Goal: Transaction & Acquisition: Purchase product/service

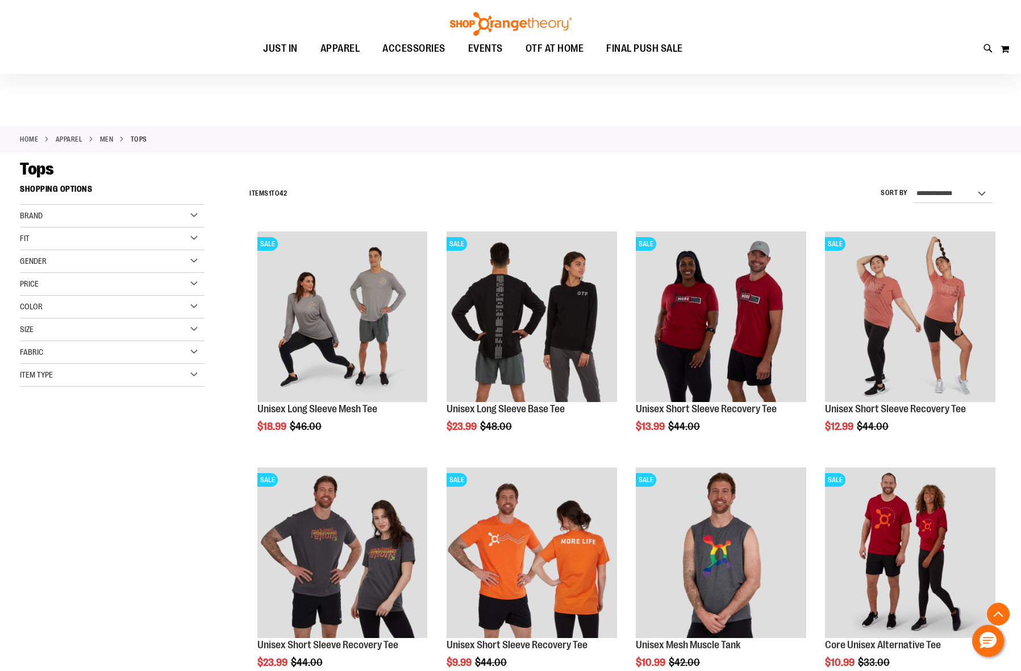
scroll to position [2433, 0]
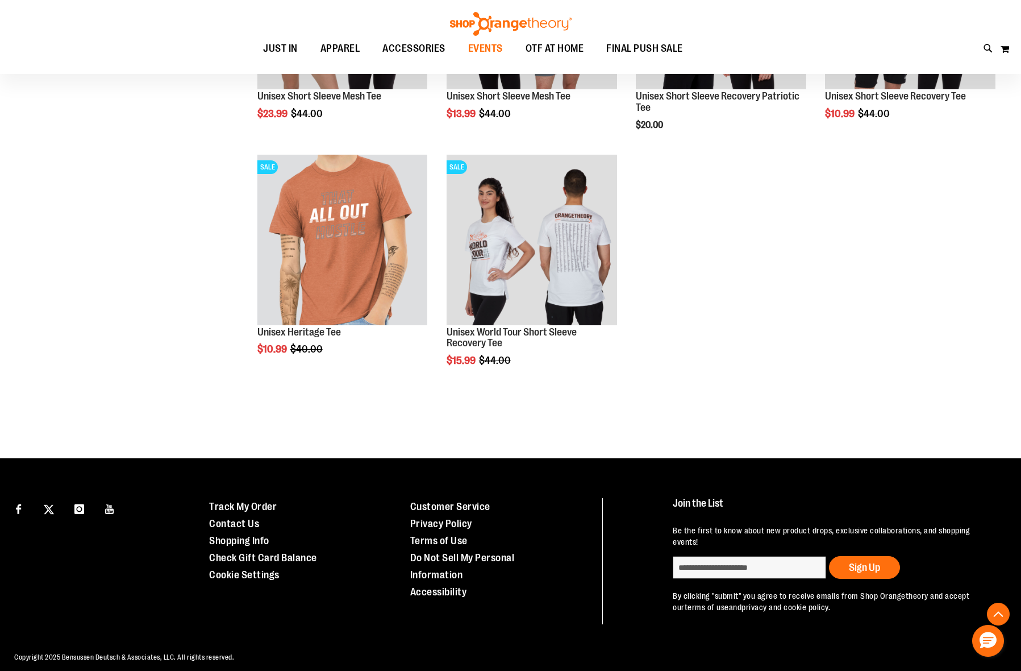
click at [482, 53] on span "EVENTS" at bounding box center [485, 49] width 35 height 26
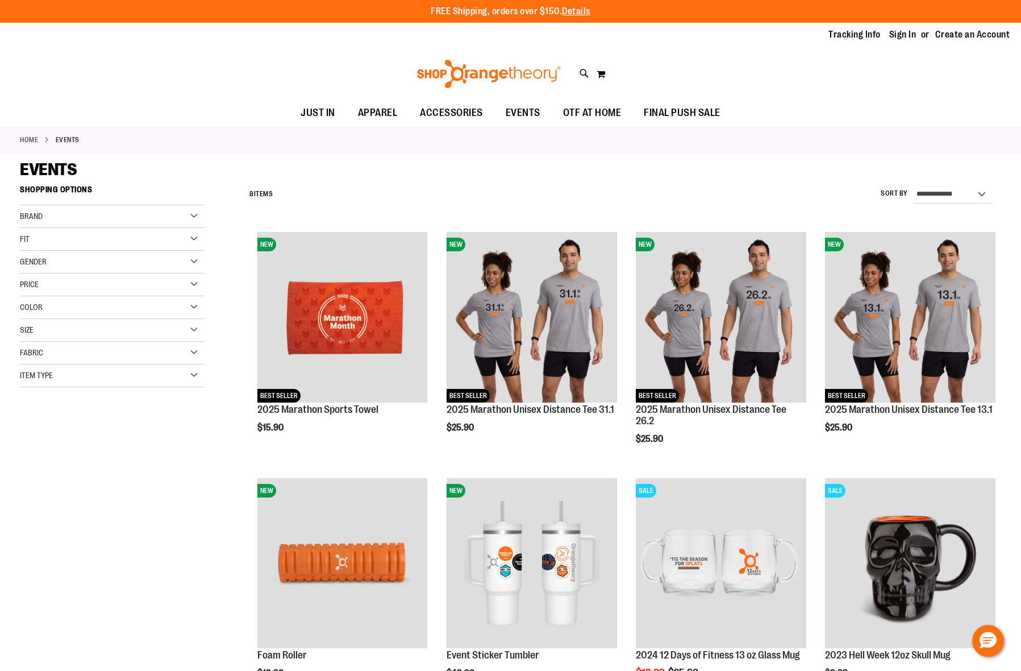
click at [474, 87] on img at bounding box center [488, 74] width 147 height 28
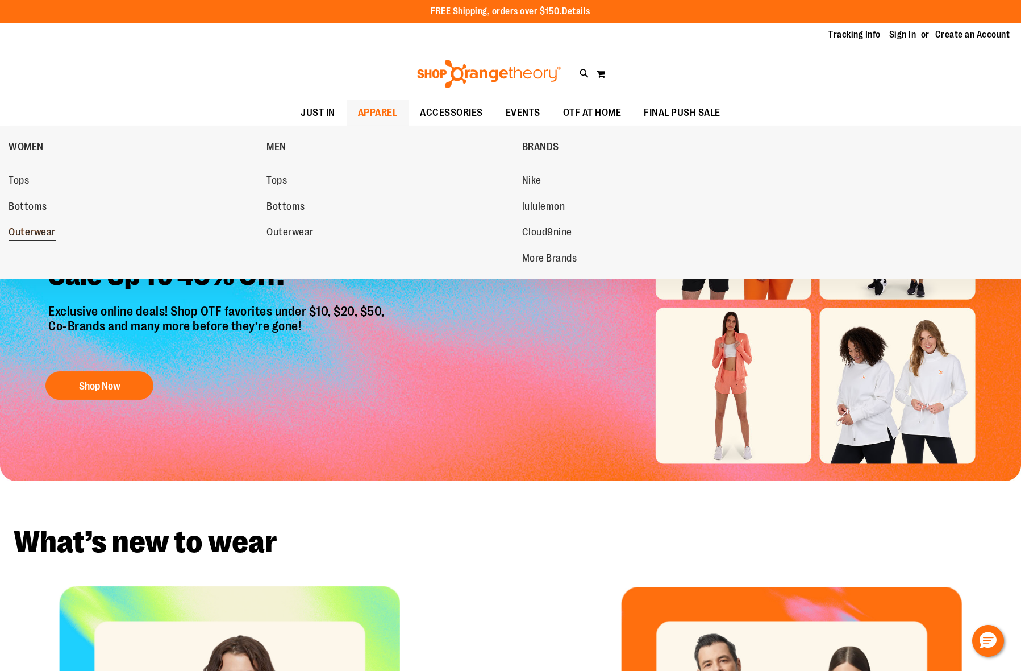
click at [39, 233] on span "Outerwear" at bounding box center [32, 233] width 47 height 14
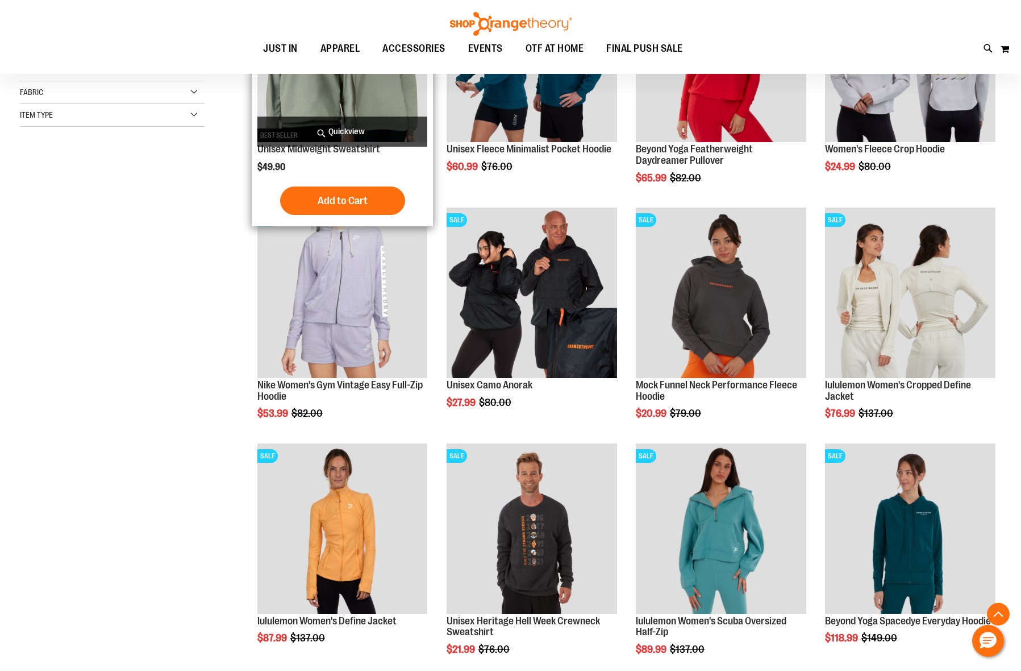
scroll to position [277, 0]
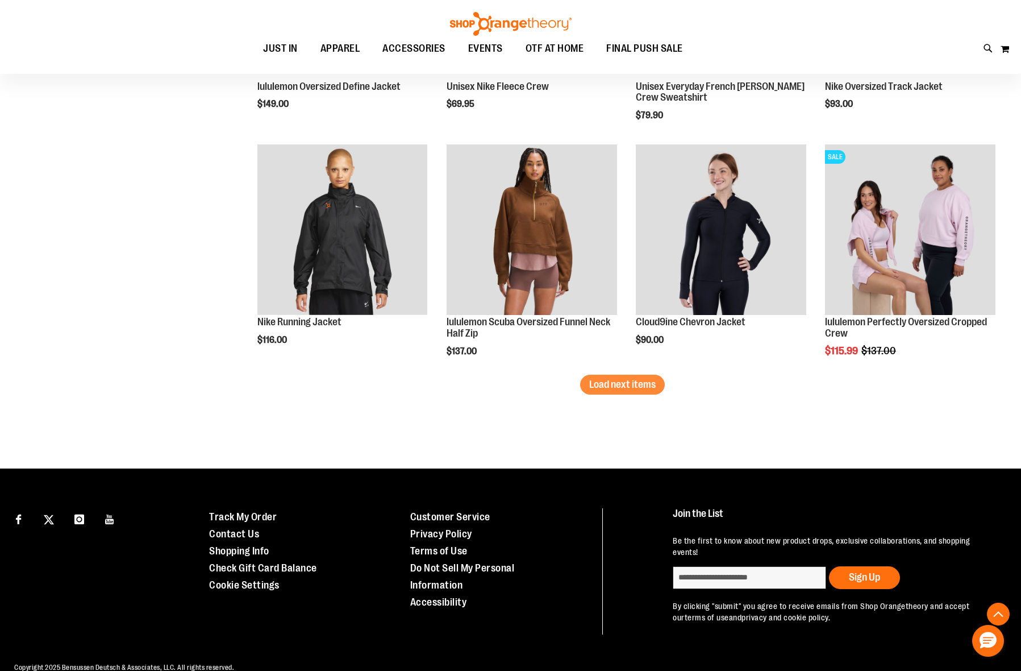
scroll to position [1982, 0]
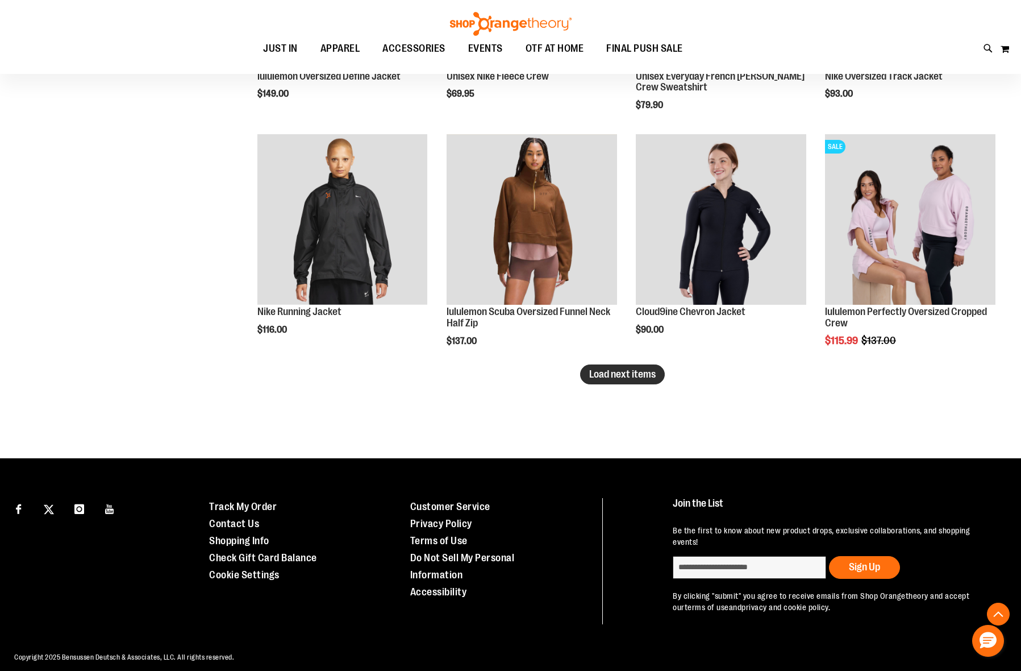
click at [644, 379] on span "Load next items" at bounding box center [622, 373] width 66 height 11
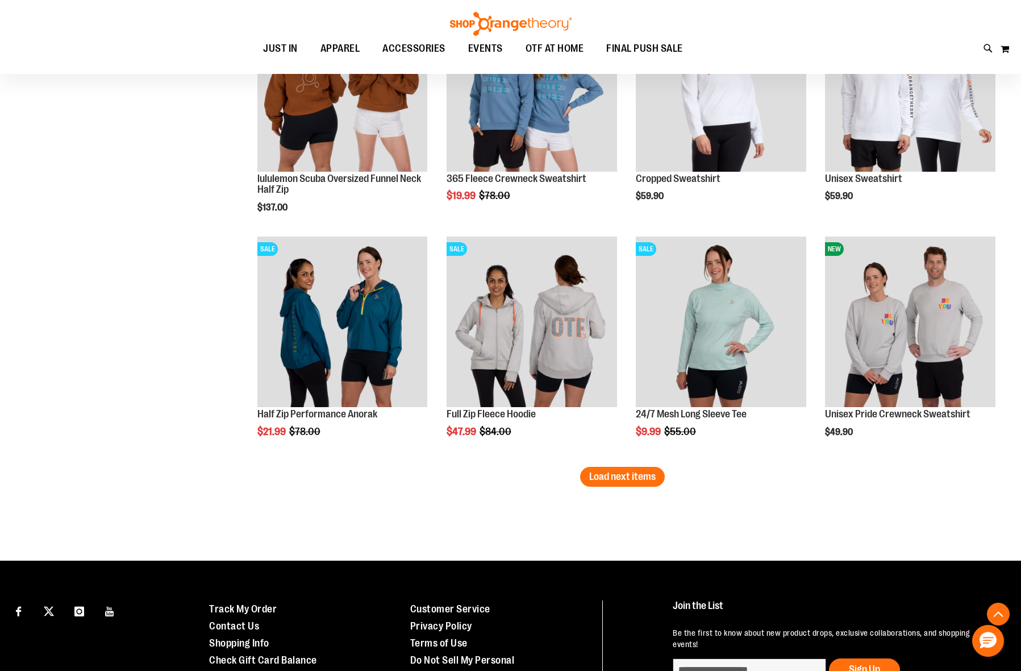
scroll to position [2587, 0]
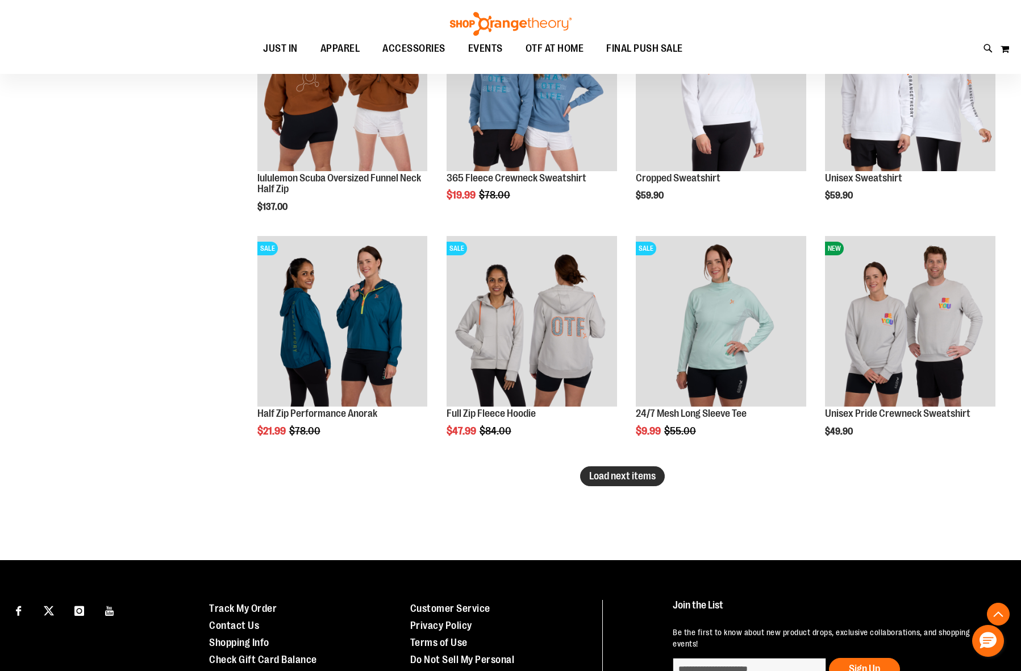
click at [616, 484] on button "Load next items" at bounding box center [622, 476] width 85 height 20
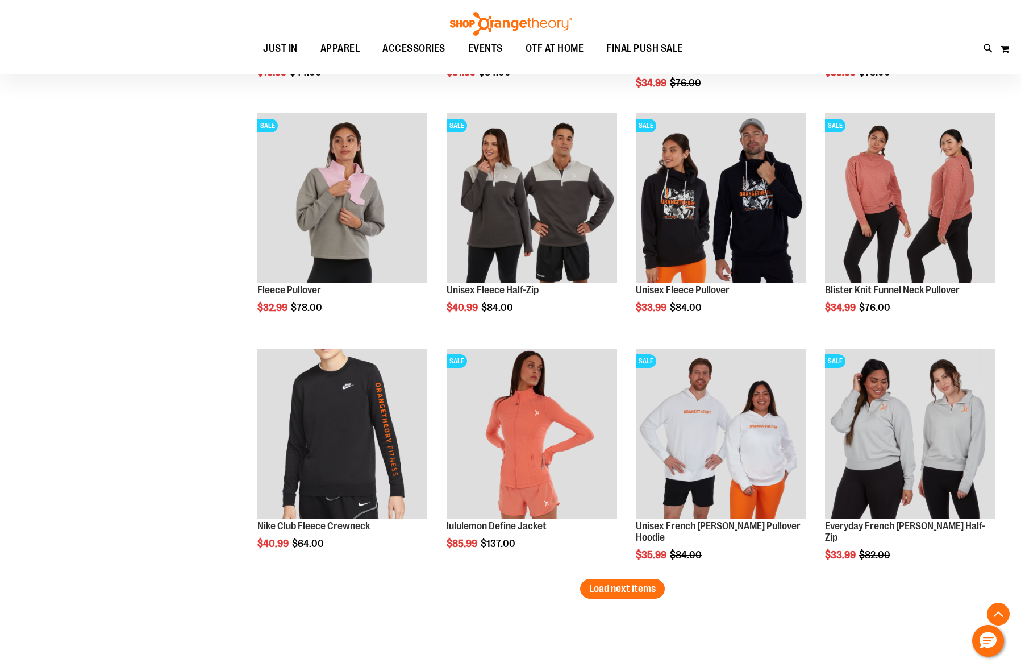
scroll to position [3157, 0]
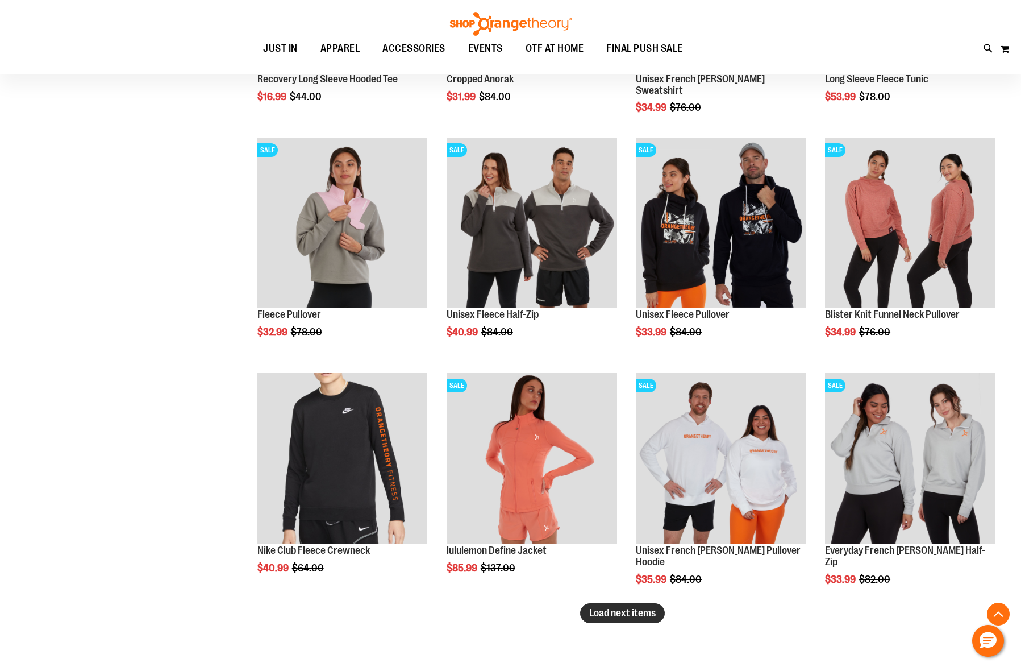
click at [651, 620] on button "Load next items" at bounding box center [622, 613] width 85 height 20
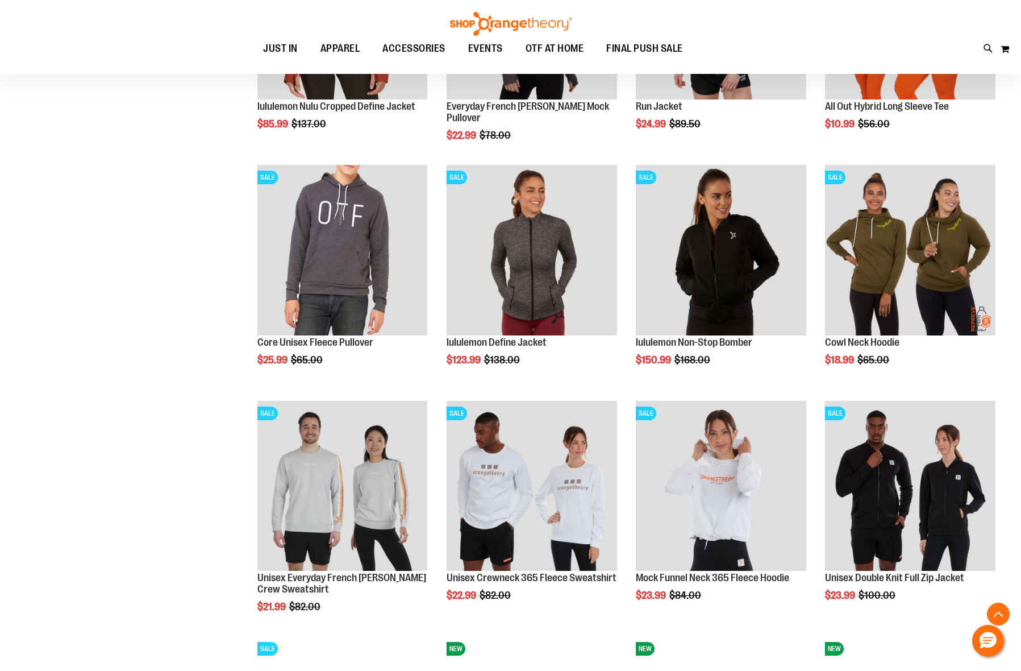
scroll to position [352, 0]
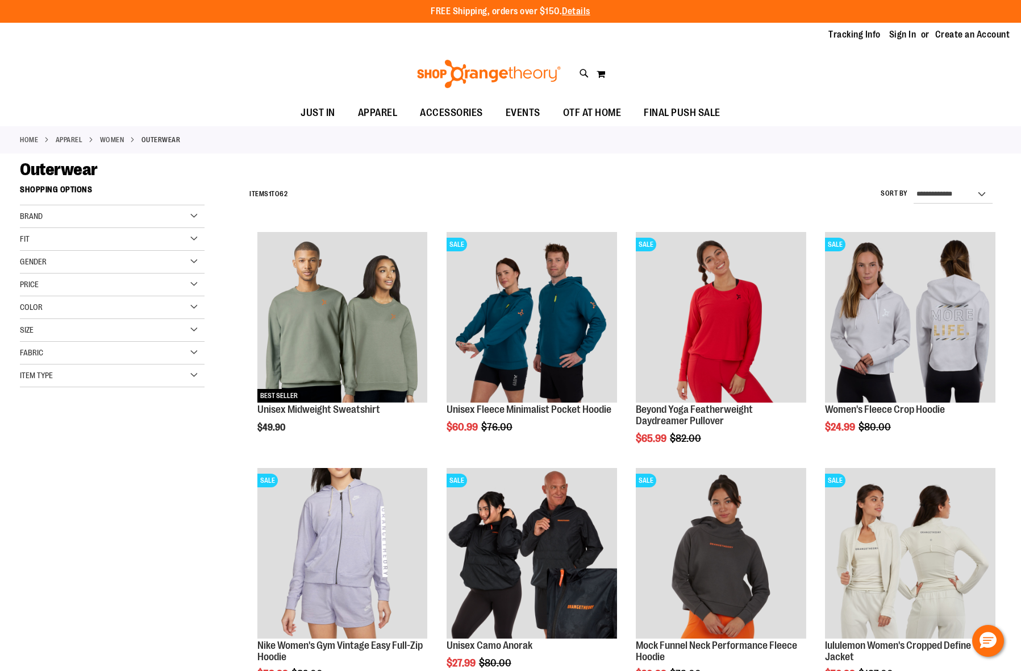
click at [511, 70] on img at bounding box center [488, 74] width 147 height 28
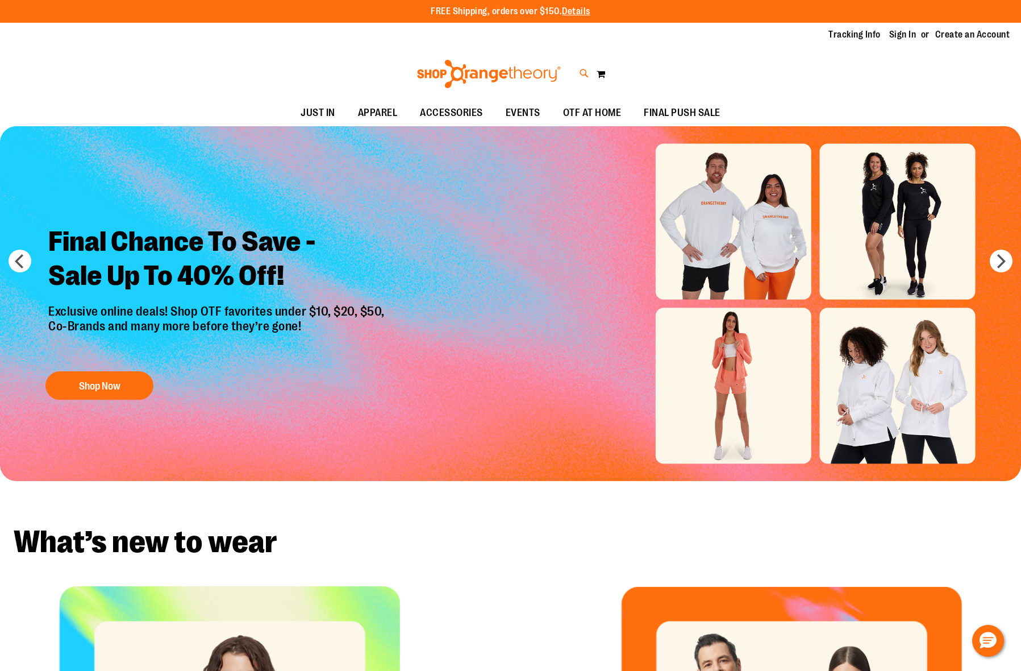
click at [584, 74] on icon at bounding box center [585, 73] width 10 height 13
type input "*********"
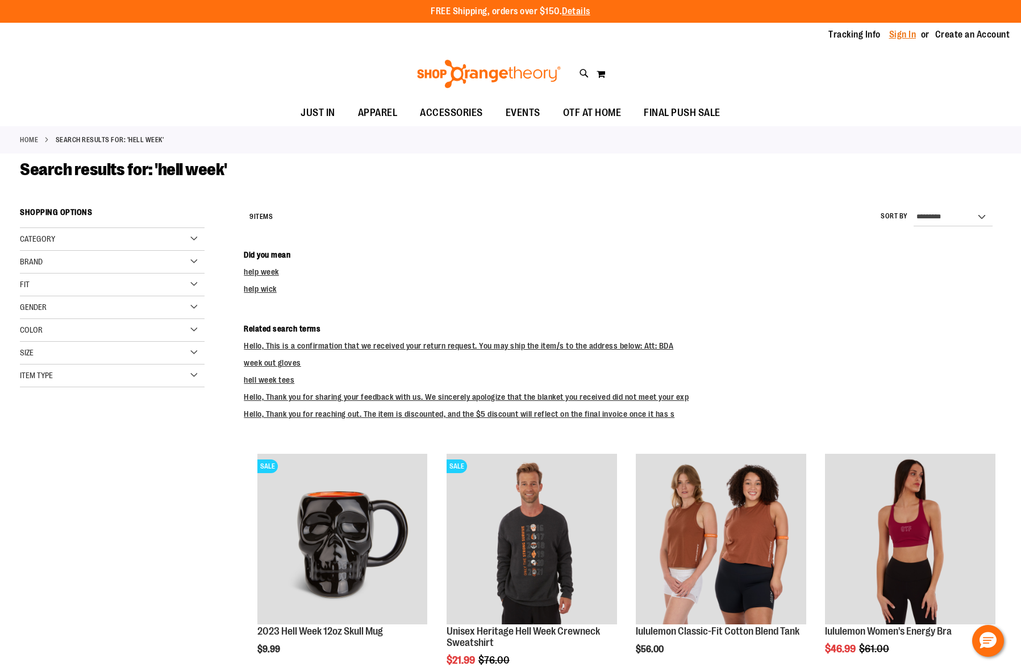
click at [907, 35] on link "Sign In" at bounding box center [902, 34] width 27 height 13
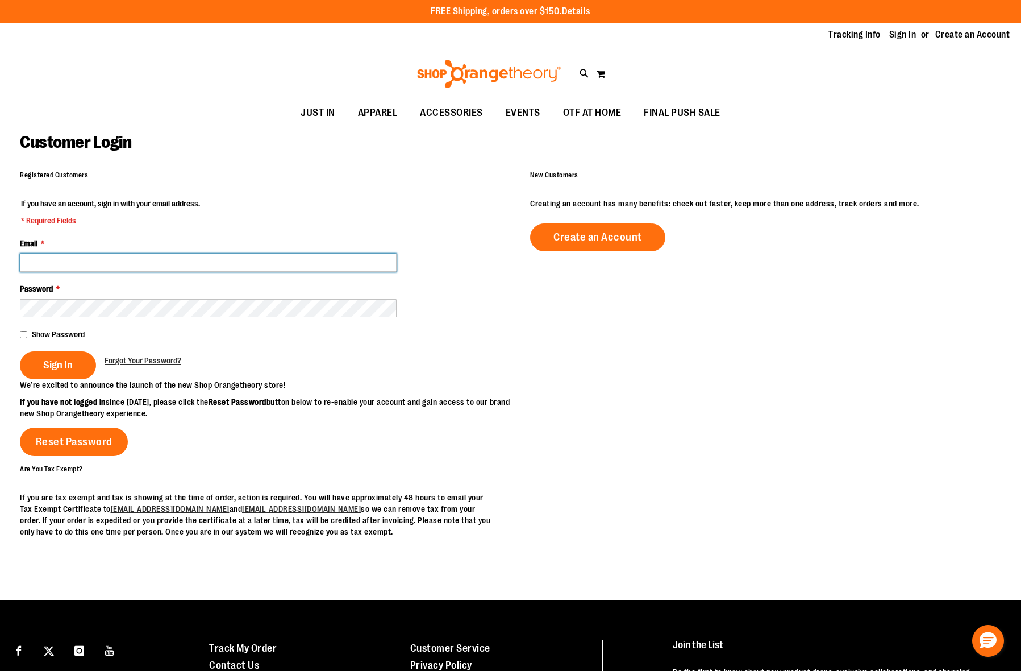
click at [206, 260] on input "Email *" at bounding box center [208, 262] width 377 height 18
type input "**********"
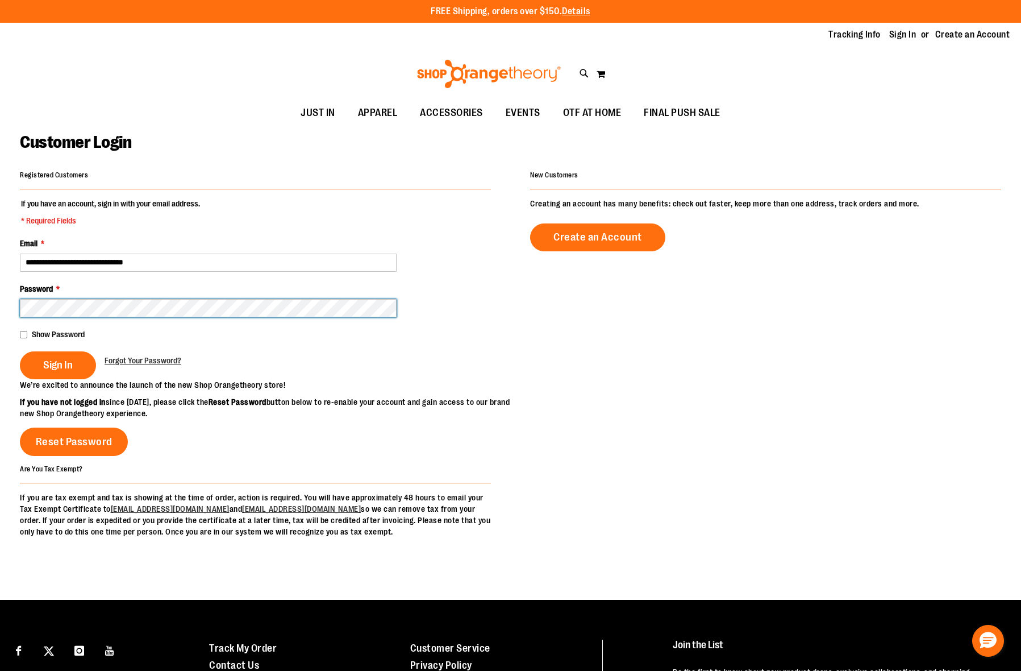
click at [20, 351] on button "Sign In" at bounding box center [58, 365] width 76 height 28
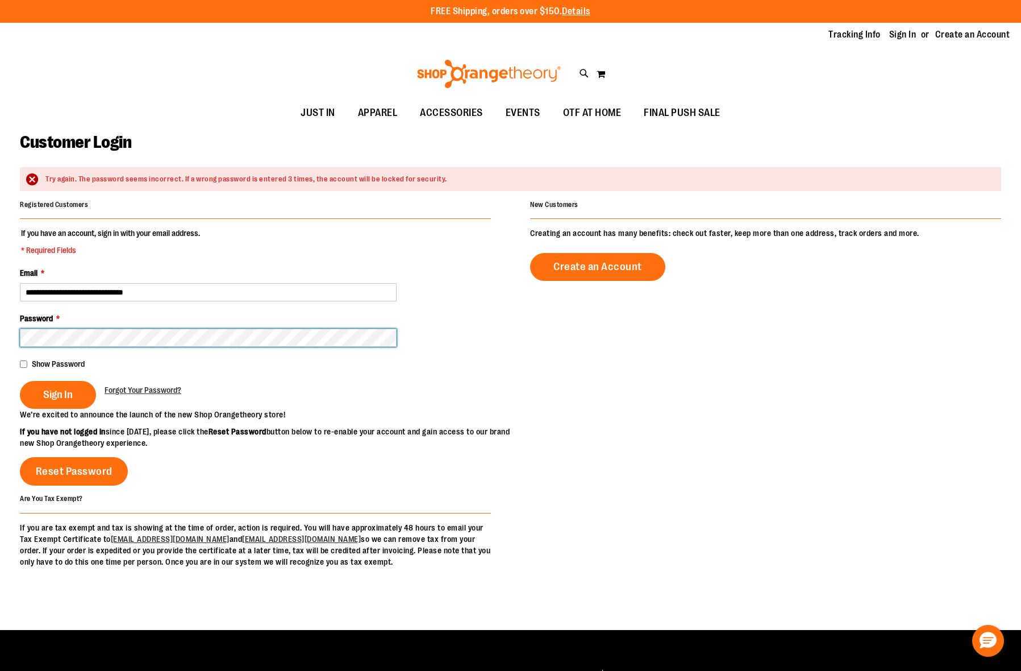
click at [20, 381] on button "Sign In" at bounding box center [58, 395] width 76 height 28
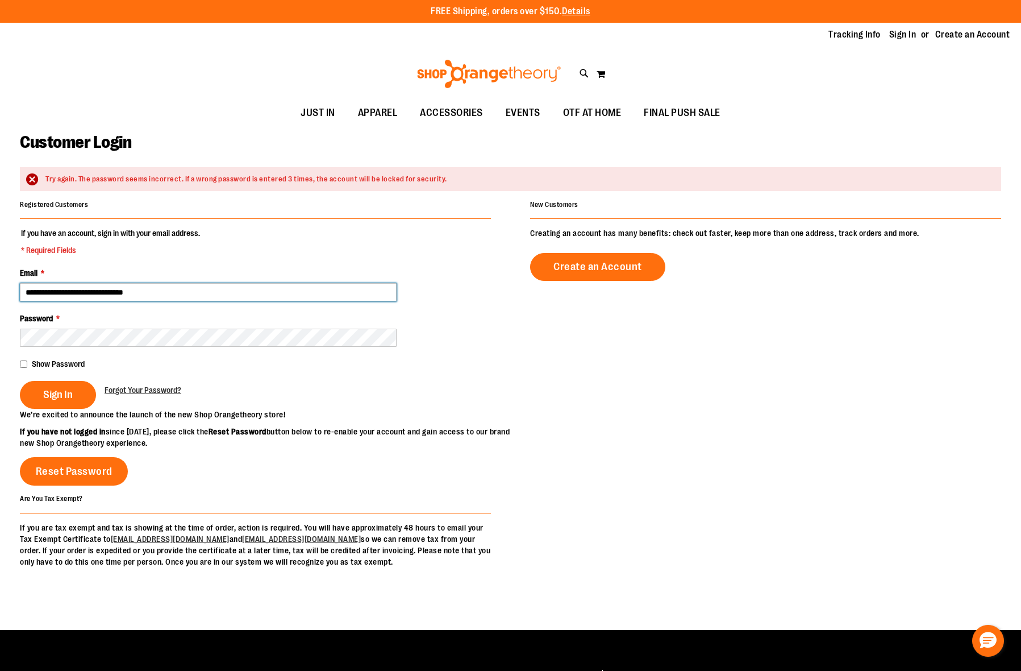
click at [44, 294] on input "**********" at bounding box center [208, 292] width 377 height 18
type input "**********"
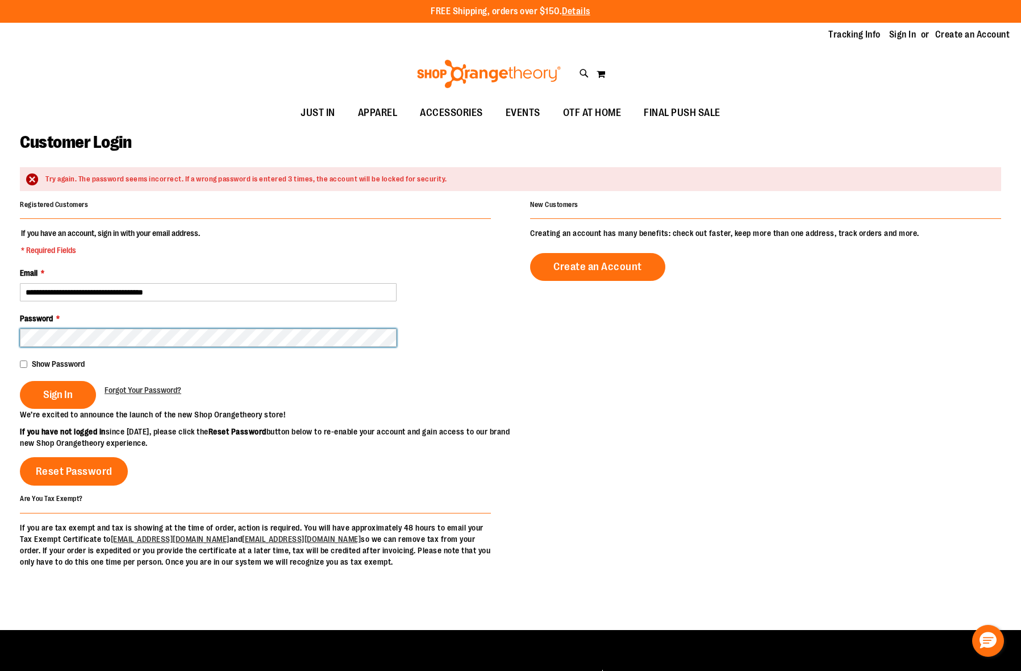
click at [20, 381] on button "Sign In" at bounding box center [58, 395] width 76 height 28
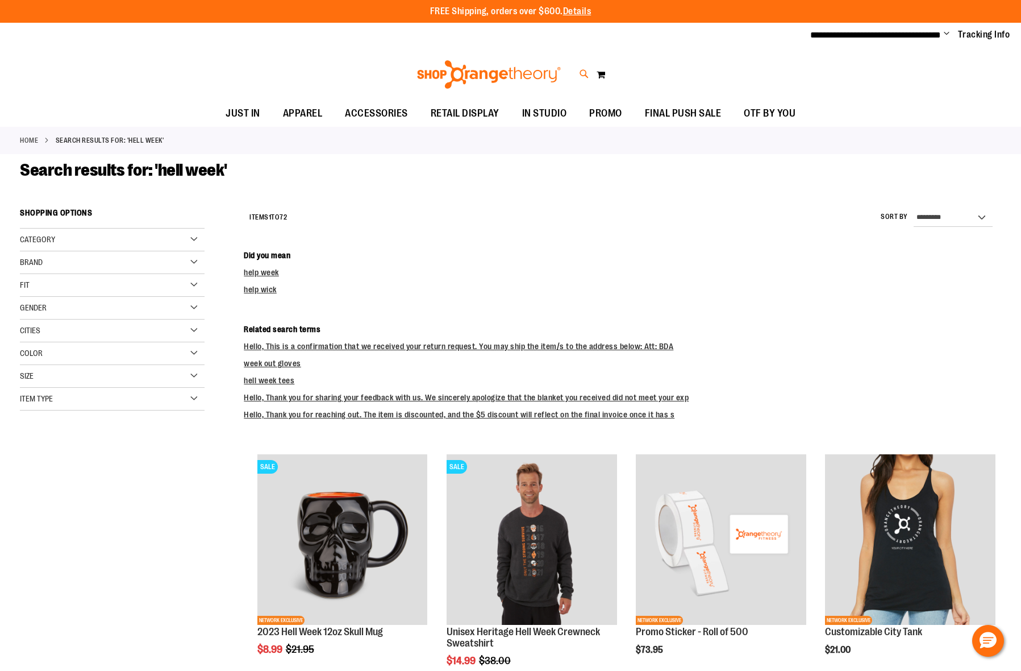
click at [585, 77] on icon at bounding box center [585, 74] width 10 height 13
type input "*********"
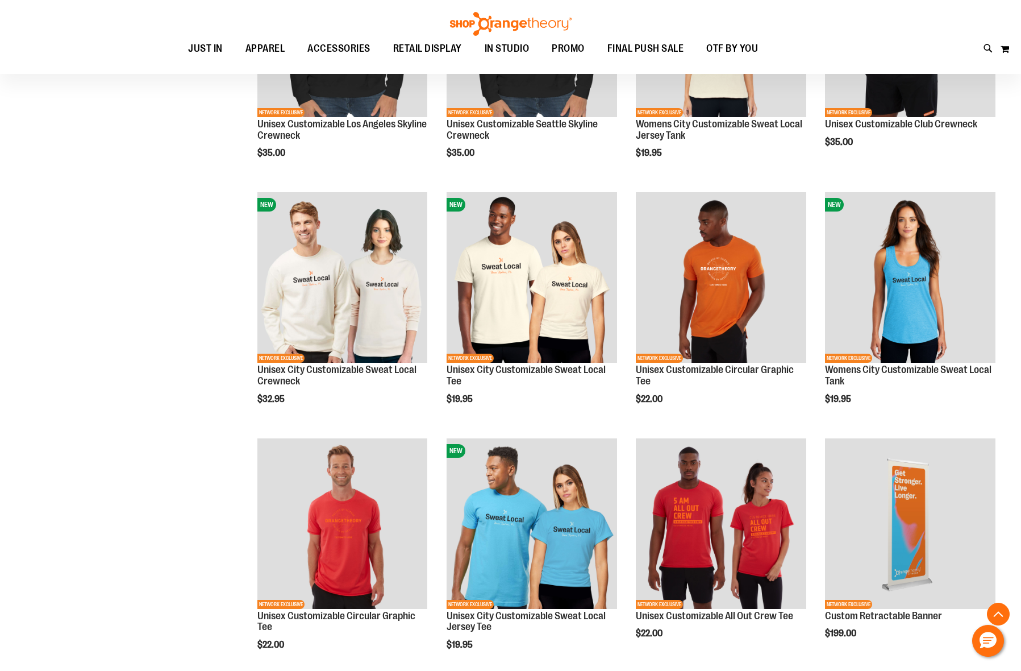
scroll to position [3979, 0]
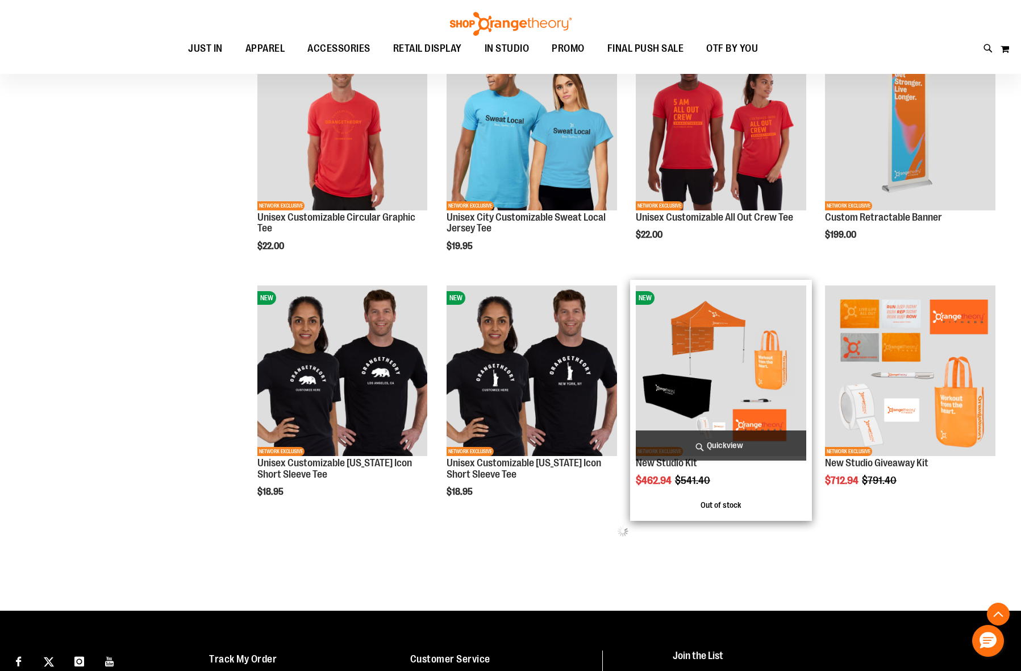
scroll to position [4497, 0]
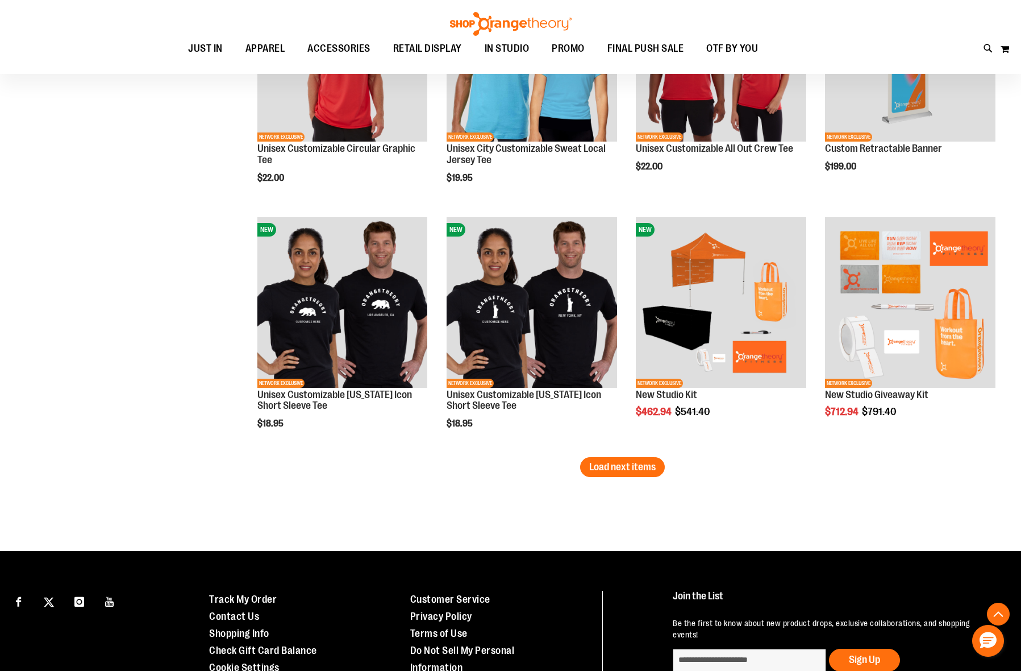
scroll to position [13350, 0]
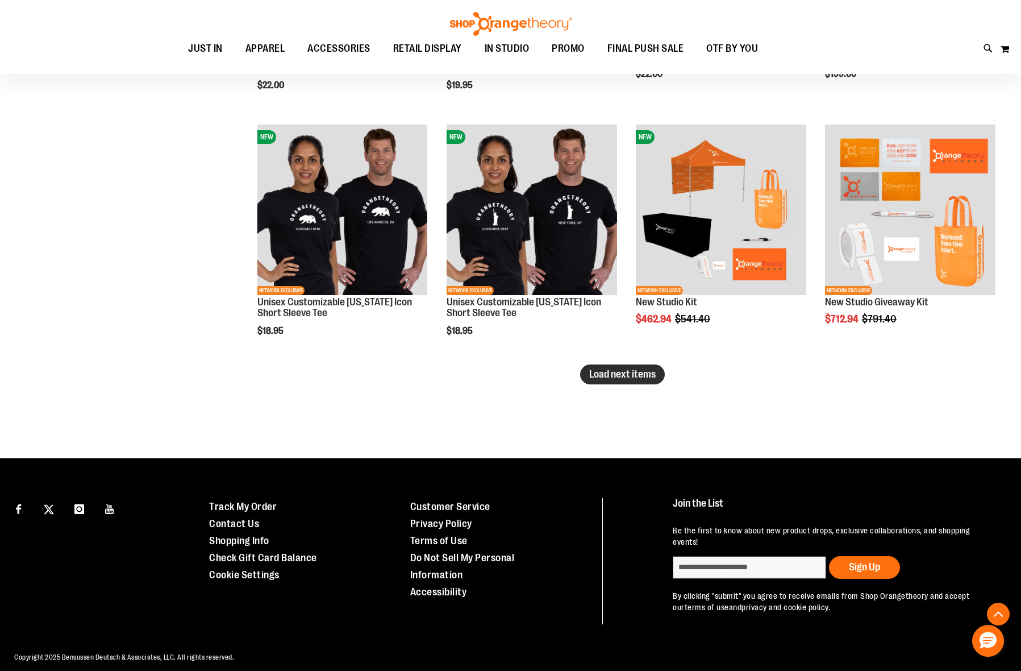
click at [635, 372] on span "Load next items" at bounding box center [622, 373] width 66 height 11
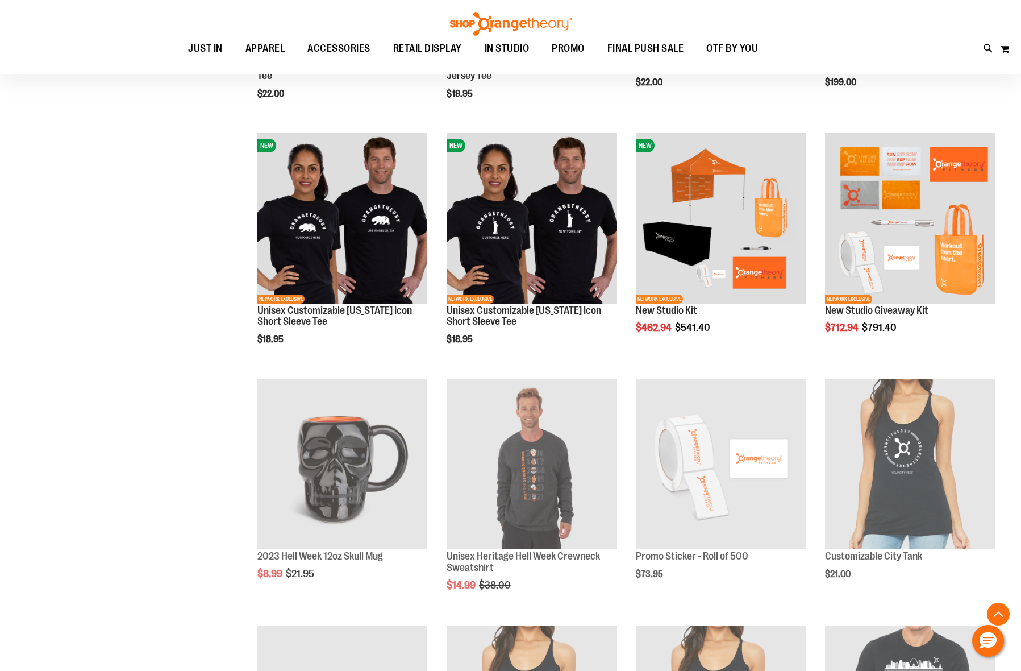
scroll to position [13350, 0]
